Goal: Information Seeking & Learning: Learn about a topic

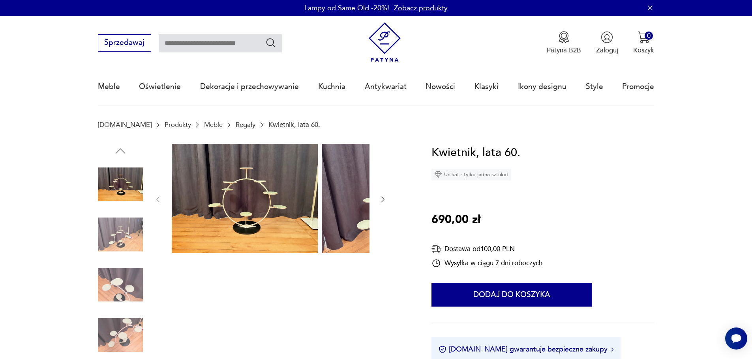
click at [110, 227] on img at bounding box center [120, 234] width 45 height 45
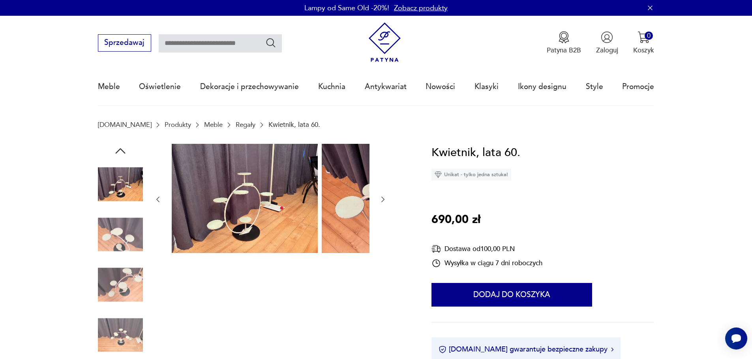
click at [108, 281] on img at bounding box center [120, 285] width 45 height 45
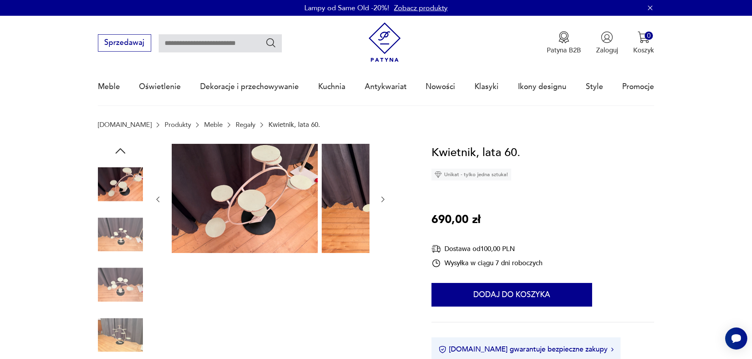
click at [108, 333] on img at bounding box center [120, 335] width 45 height 45
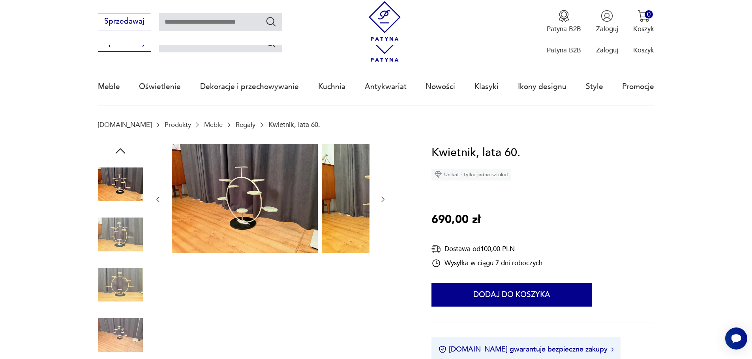
scroll to position [118, 0]
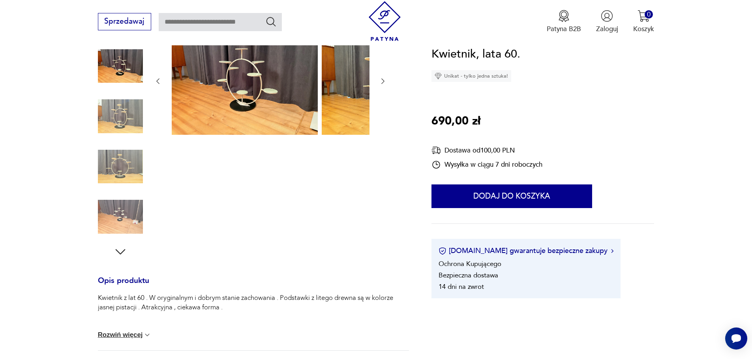
click at [113, 257] on icon "button" at bounding box center [120, 252] width 14 height 14
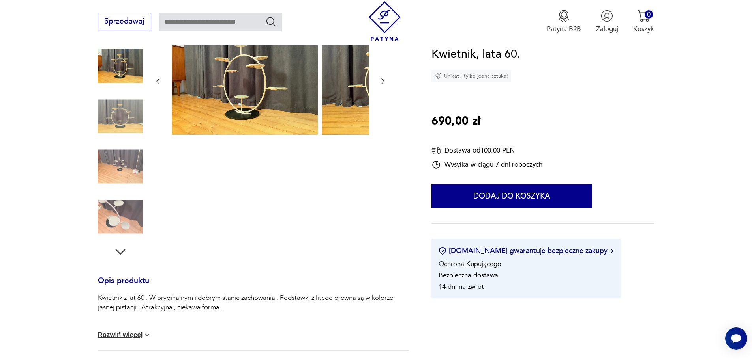
click at [102, 234] on img at bounding box center [120, 217] width 45 height 45
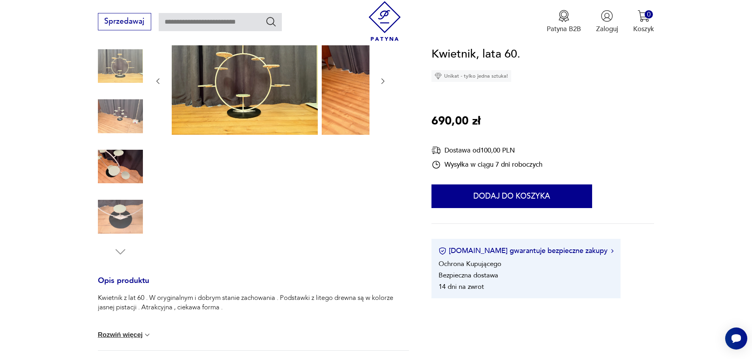
click at [106, 215] on img at bounding box center [120, 217] width 45 height 45
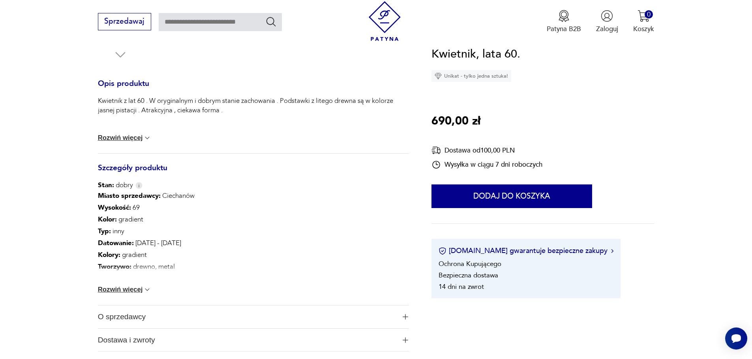
scroll to position [395, 0]
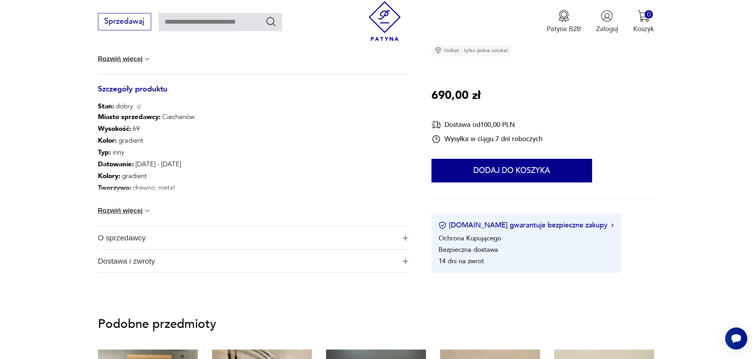
click at [141, 271] on span "Dostawa i zwroty" at bounding box center [247, 261] width 298 height 23
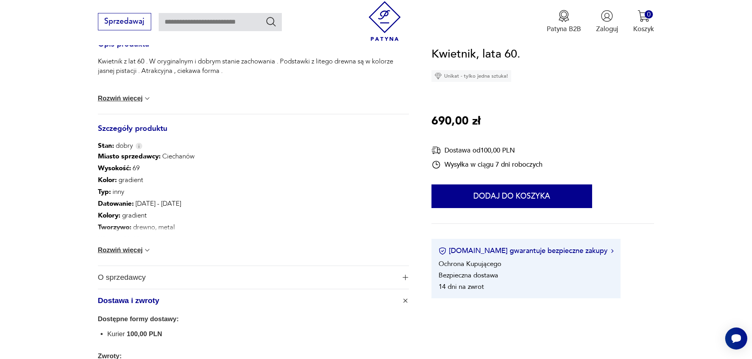
scroll to position [237, 0]
